Goal: Check status

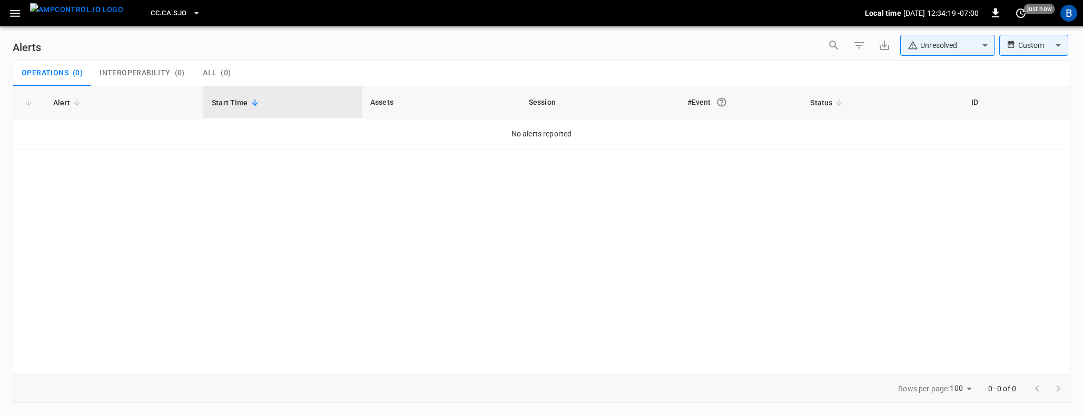
click at [696, 244] on div "Alert Start Time Assets Session #Event Status ID No alerts reported" at bounding box center [542, 230] width 1058 height 289
